Goal: Information Seeking & Learning: Learn about a topic

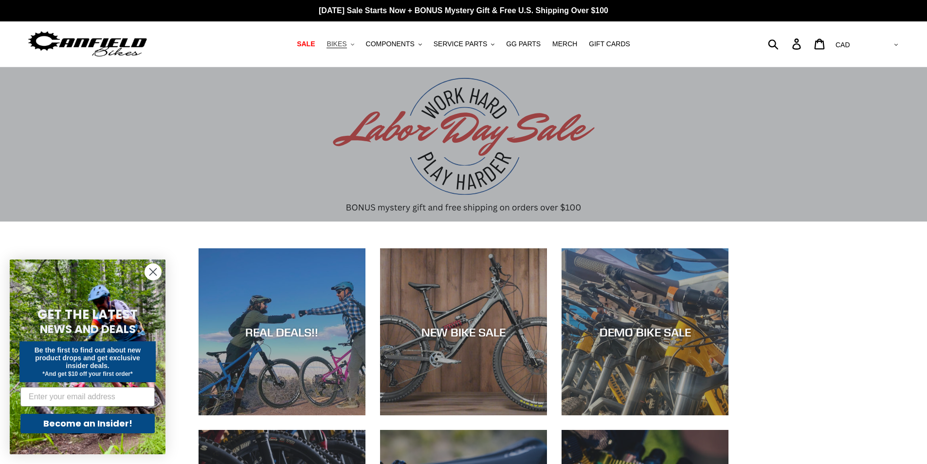
click at [346, 44] on span "BIKES" at bounding box center [336, 44] width 20 height 8
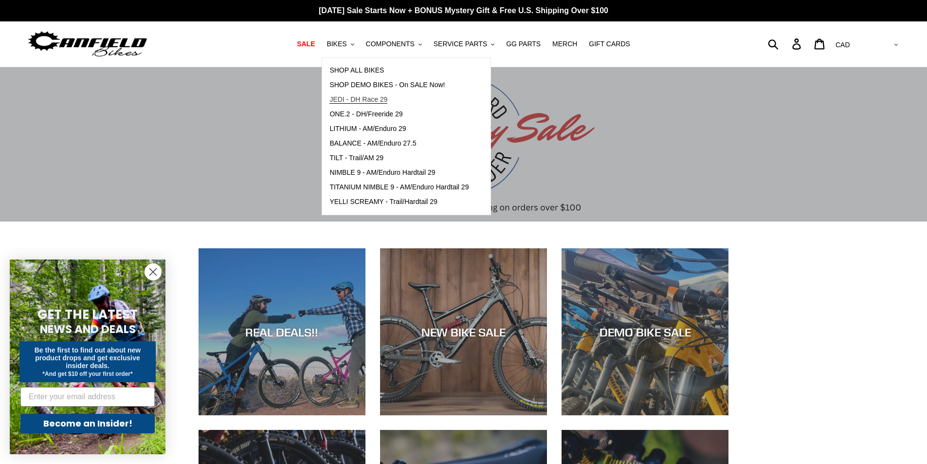
click at [369, 100] on span "JEDI - DH Race 29" at bounding box center [358, 99] width 58 height 8
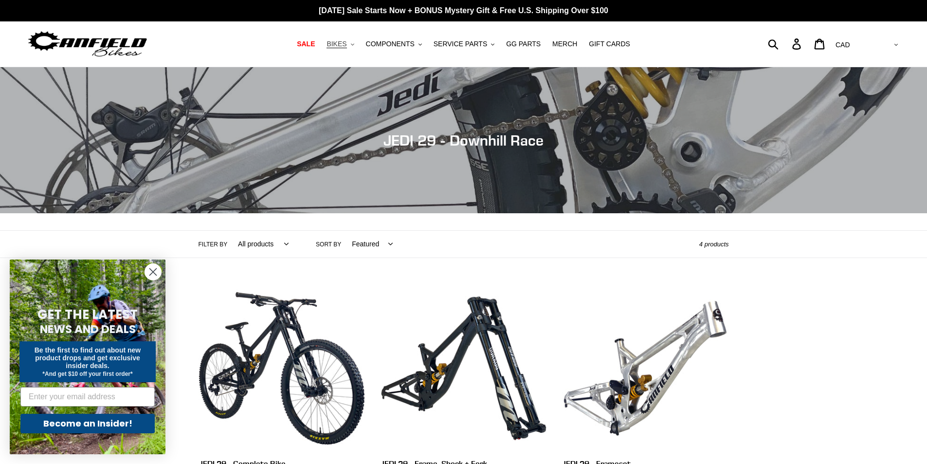
click at [357, 43] on button "BIKES .cls-1{fill:#231f20}" at bounding box center [340, 43] width 37 height 13
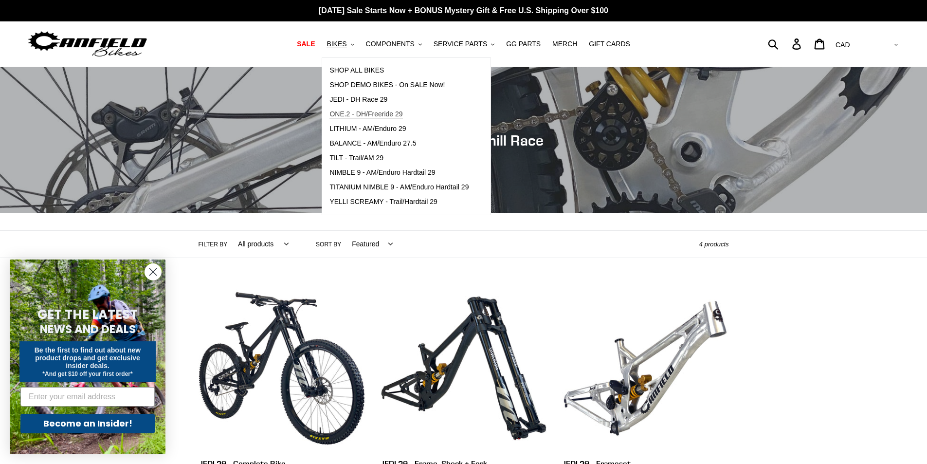
click at [381, 114] on span "ONE.2 - DH/Freeride 29" at bounding box center [365, 114] width 73 height 8
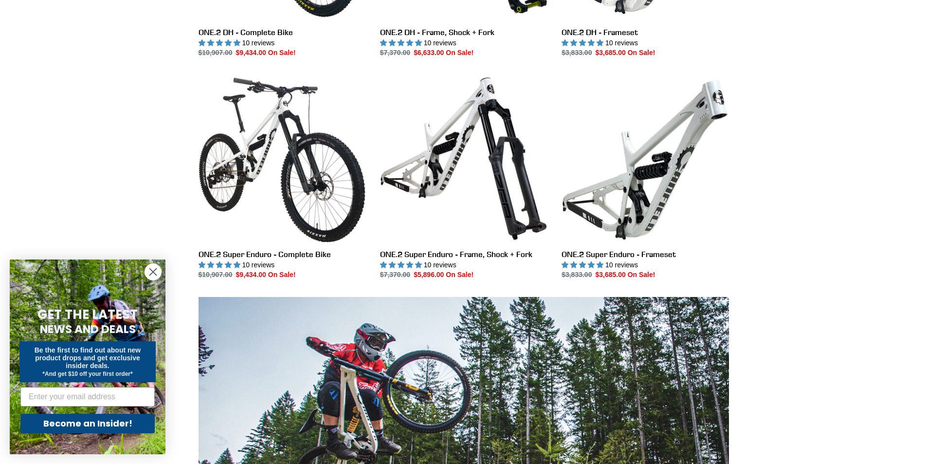
scroll to position [681, 0]
